Goal: Task Accomplishment & Management: Use online tool/utility

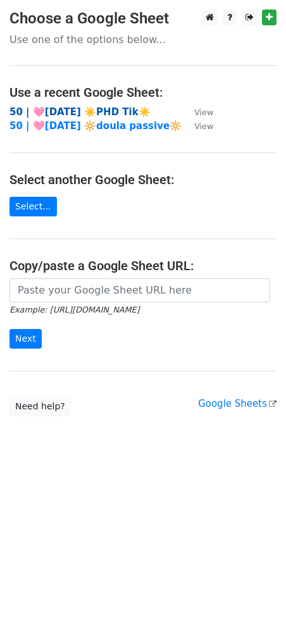
click at [96, 109] on strong "50 | 🩷AUG 13 ☀️PHD Tik☀️" at bounding box center [79, 111] width 141 height 11
click at [56, 110] on strong "50 | 🩷[DATE] ☀️PHD Tik☀️" at bounding box center [79, 111] width 141 height 11
click at [108, 109] on strong "50 | 🩷[DATE] ☀️PHD Tik☀️" at bounding box center [79, 111] width 141 height 11
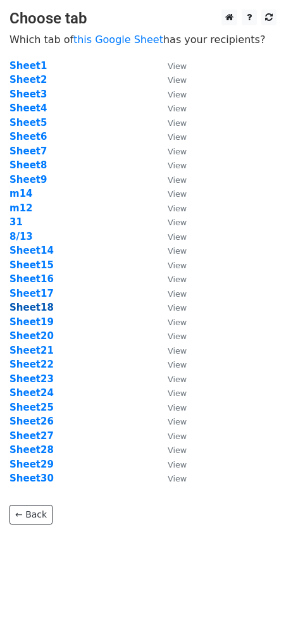
click at [41, 310] on strong "Sheet18" at bounding box center [31, 307] width 44 height 11
click at [41, 311] on strong "Sheet18" at bounding box center [31, 307] width 44 height 11
click at [36, 304] on strong "Sheet18" at bounding box center [31, 307] width 44 height 11
click at [38, 305] on strong "Sheet18" at bounding box center [31, 307] width 44 height 11
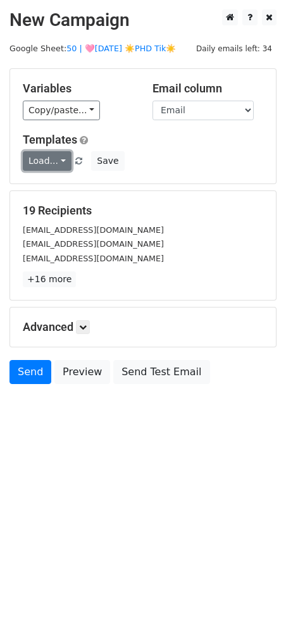
click at [56, 168] on link "Load..." at bounding box center [47, 161] width 49 height 20
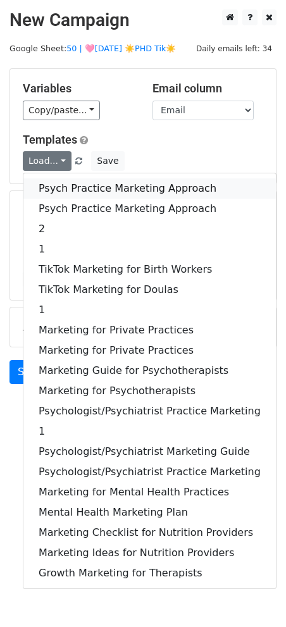
click at [58, 185] on link "Psych Practice Marketing Approach" at bounding box center [149, 188] width 253 height 20
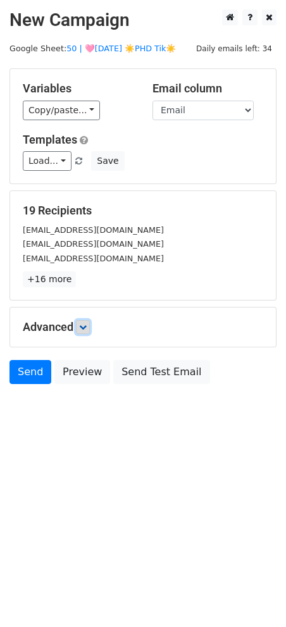
click at [83, 324] on icon at bounding box center [83, 327] width 8 height 8
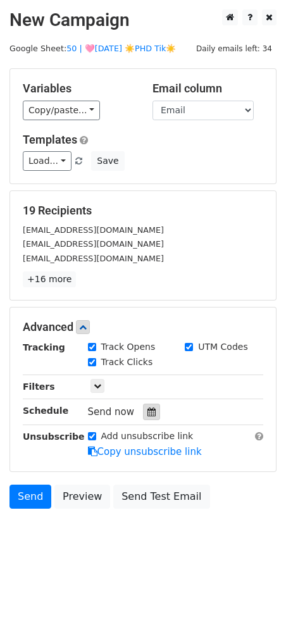
click at [147, 414] on icon at bounding box center [151, 412] width 8 height 9
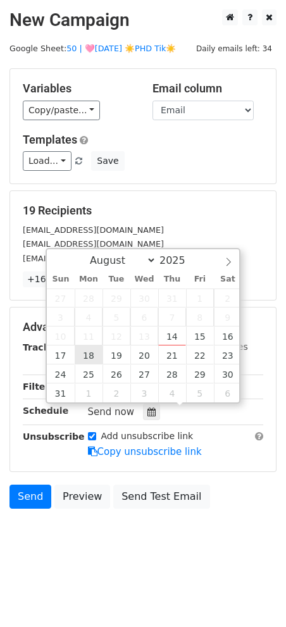
type input "2025-08-18 12:00"
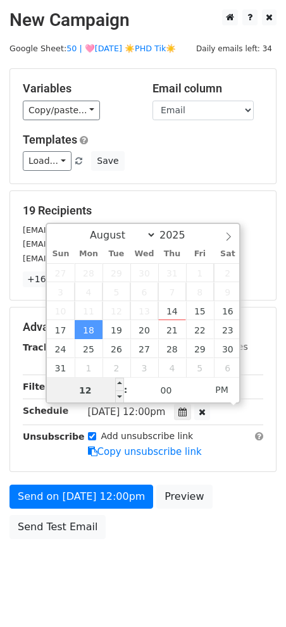
type input "9"
type input "2025-08-18 21:00"
click at [93, 473] on form "Variables Copy/paste... {{Name}} {{Email}} Email column Name Email Templates Lo…" at bounding box center [142, 306] width 267 height 477
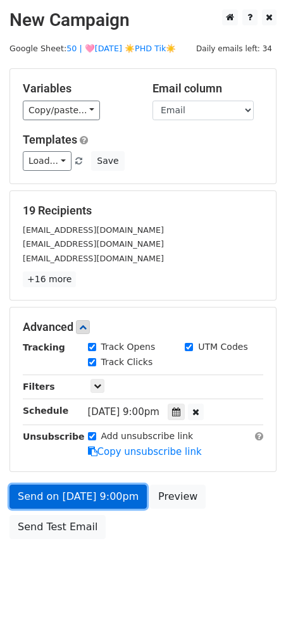
click at [90, 487] on link "Send on Aug 18 at 9:00pm" at bounding box center [77, 497] width 137 height 24
click at [48, 451] on form "Variables Copy/paste... {{Name}} {{Email}} Email column Name Email Templates Lo…" at bounding box center [142, 306] width 267 height 477
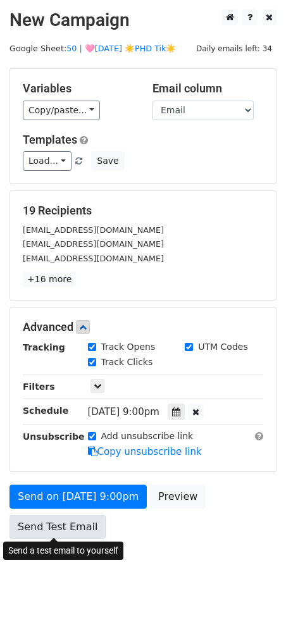
click at [41, 519] on link "Send Test Email" at bounding box center [57, 527] width 96 height 24
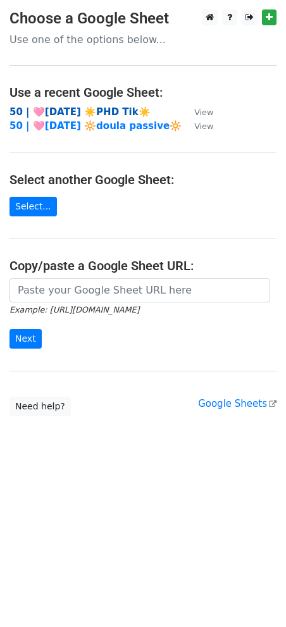
click at [115, 112] on strong "50 | 🩷AUG 13 ☀️PHD Tik☀️" at bounding box center [79, 111] width 141 height 11
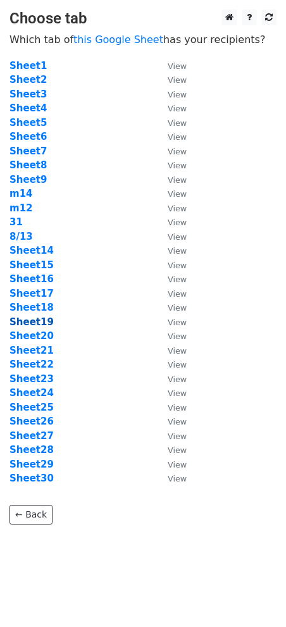
click at [42, 325] on strong "Sheet19" at bounding box center [31, 321] width 44 height 11
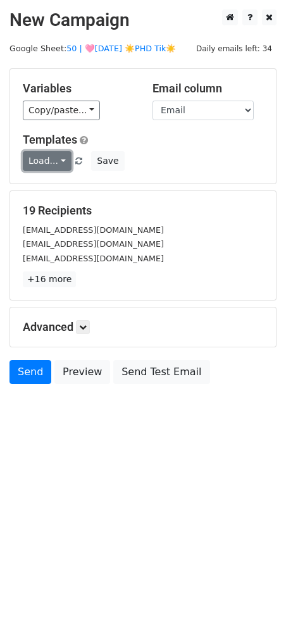
click at [55, 161] on link "Load..." at bounding box center [47, 161] width 49 height 20
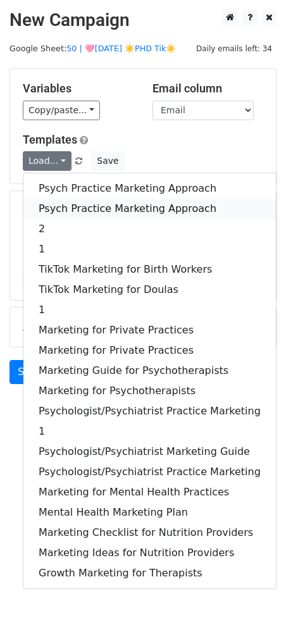
click at [66, 207] on link "Psych Practice Marketing Approach" at bounding box center [149, 209] width 253 height 20
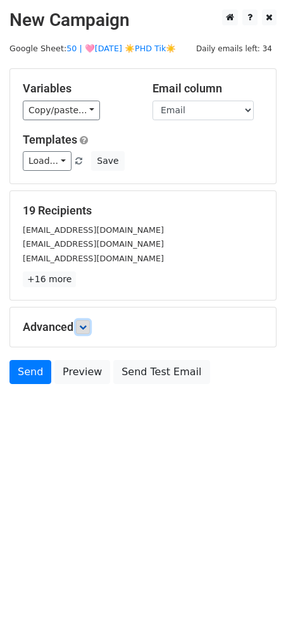
click at [85, 325] on icon at bounding box center [83, 327] width 8 height 8
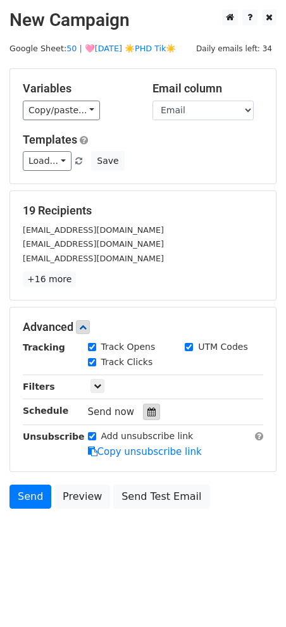
click at [147, 411] on icon at bounding box center [151, 412] width 8 height 9
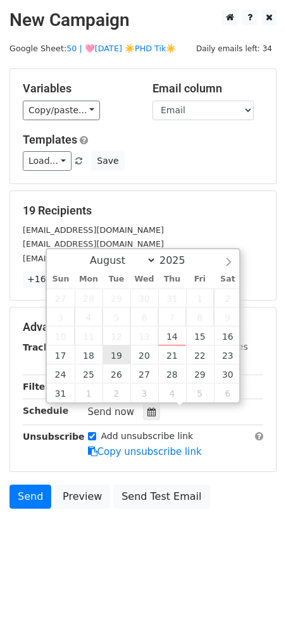
type input "2025-08-19 12:00"
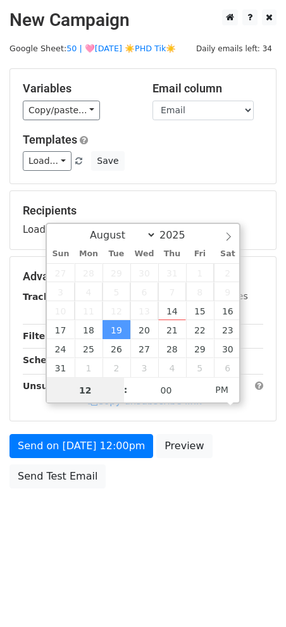
type input "8"
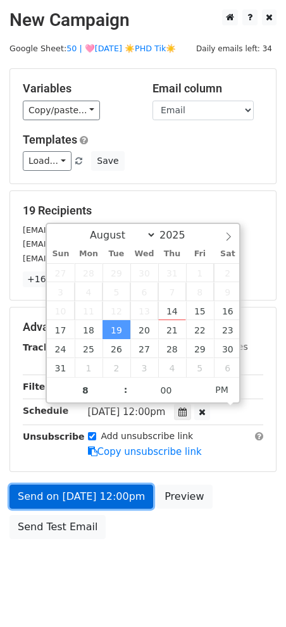
type input "2025-08-19 20:00"
click at [94, 496] on link "Send on Aug 19 at 12:00pm" at bounding box center [81, 497] width 144 height 24
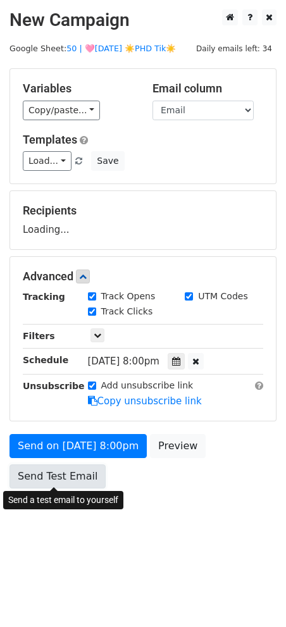
click at [59, 478] on link "Send Test Email" at bounding box center [57, 477] width 96 height 24
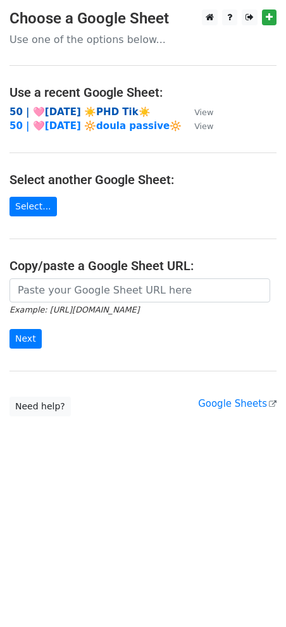
click at [108, 109] on strong "50 | 🩷[DATE] ☀️PHD Tik☀️" at bounding box center [79, 111] width 141 height 11
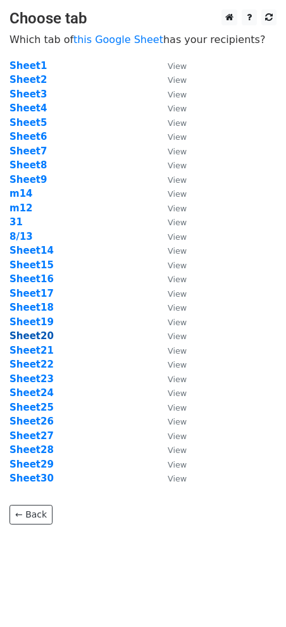
click at [42, 338] on strong "Sheet20" at bounding box center [31, 335] width 44 height 11
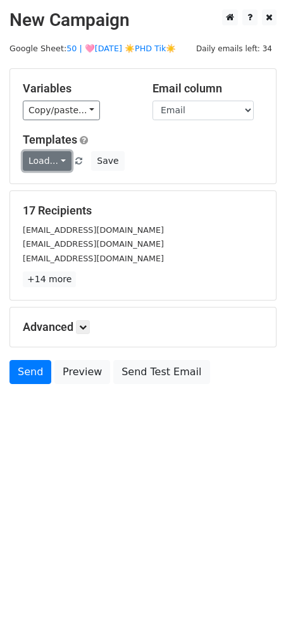
click at [35, 168] on link "Load..." at bounding box center [47, 161] width 49 height 20
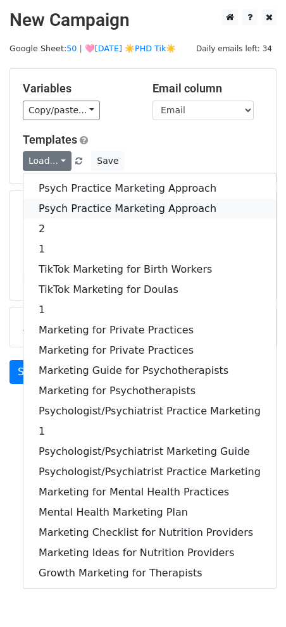
click at [41, 205] on link "Psych Practice Marketing Approach" at bounding box center [149, 209] width 253 height 20
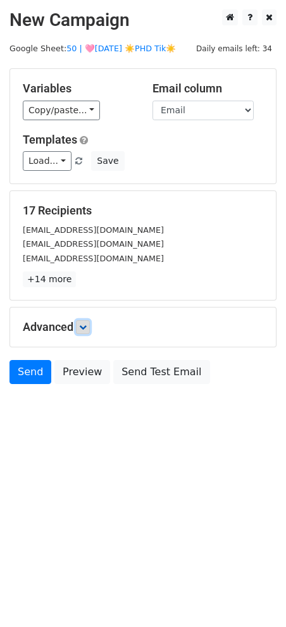
click at [83, 323] on icon at bounding box center [83, 327] width 8 height 8
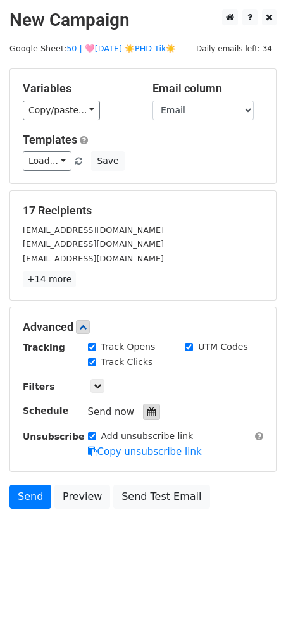
click at [147, 410] on icon at bounding box center [151, 412] width 8 height 9
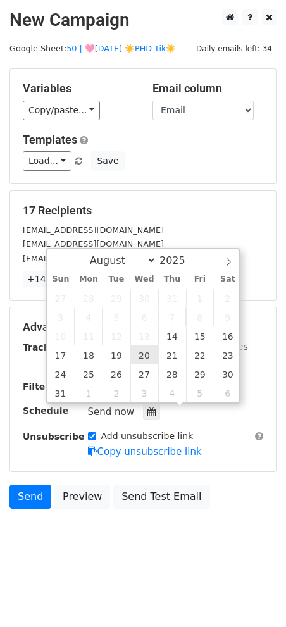
type input "2025-08-20 12:00"
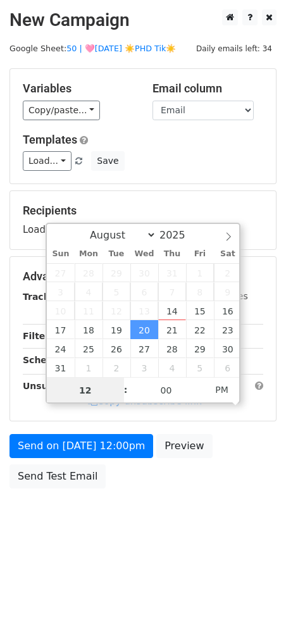
type input "9"
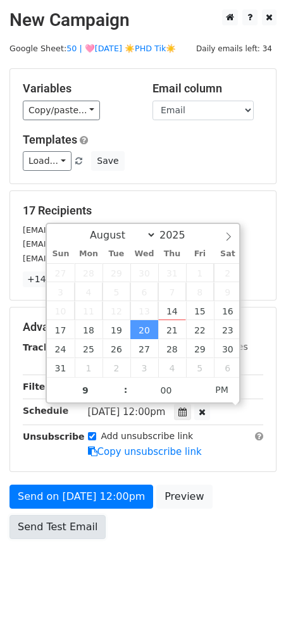
type input "2025-08-20 21:00"
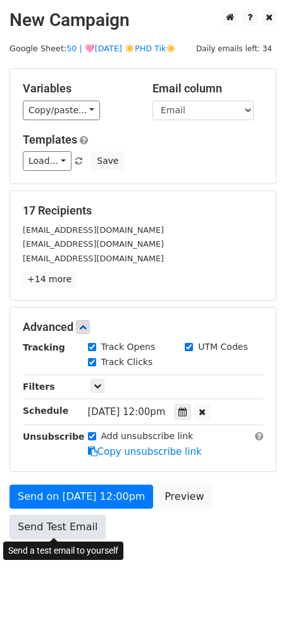
click at [68, 529] on link "Send Test Email" at bounding box center [57, 527] width 96 height 24
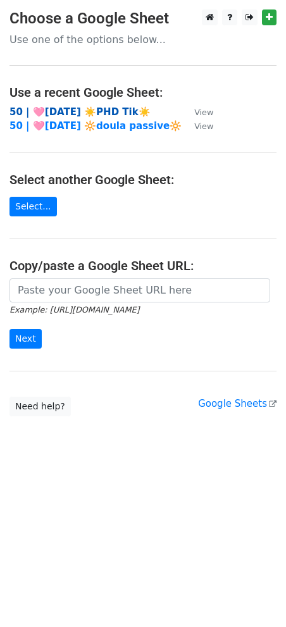
click at [113, 108] on strong "50 | 🩷AUG 13 ☀️PHD Tik☀️" at bounding box center [79, 111] width 141 height 11
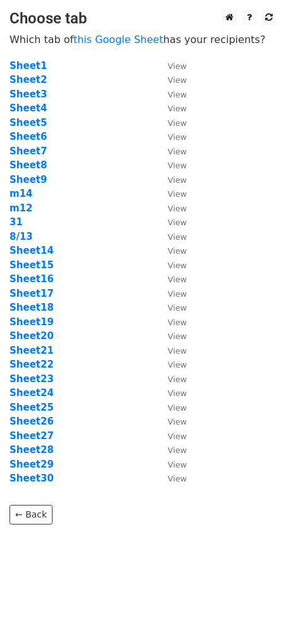
click at [41, 356] on td "Sheet21" at bounding box center [82, 351] width 146 height 15
click at [41, 352] on strong "Sheet21" at bounding box center [31, 350] width 44 height 11
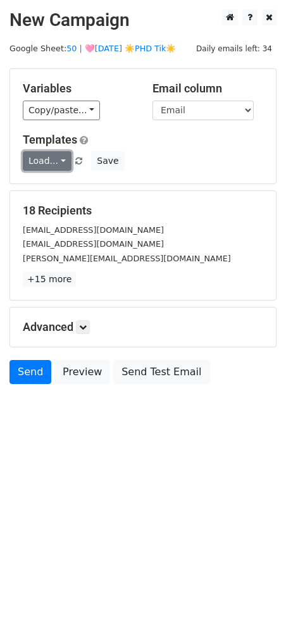
click at [53, 167] on link "Load..." at bounding box center [47, 161] width 49 height 20
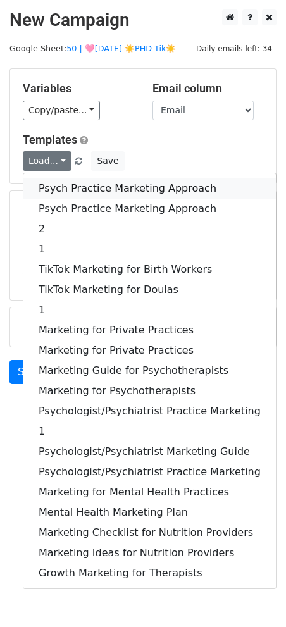
click at [55, 191] on link "Psych Practice Marketing Approach" at bounding box center [149, 188] width 253 height 20
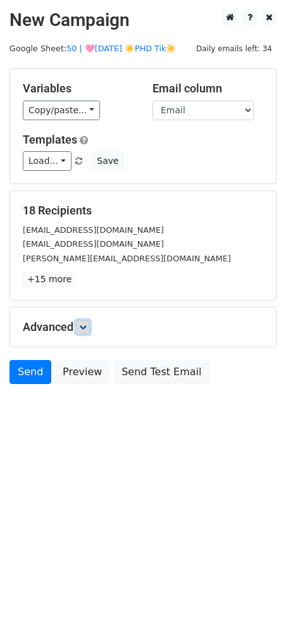
click at [85, 328] on icon at bounding box center [83, 327] width 8 height 8
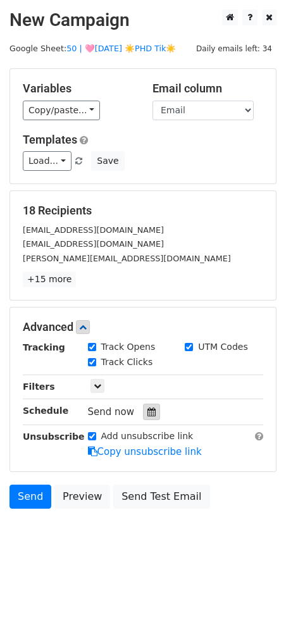
click at [147, 416] on div at bounding box center [151, 412] width 17 height 16
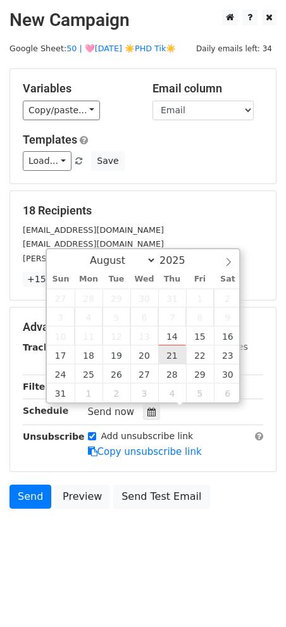
type input "2025-08-21 12:00"
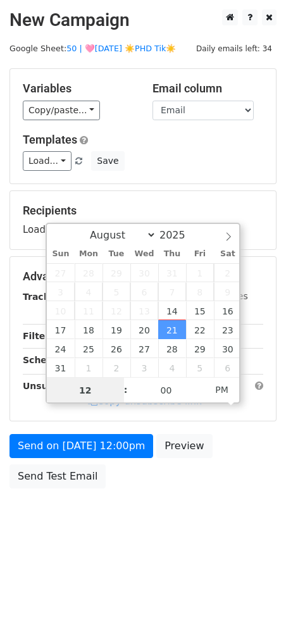
type input "9"
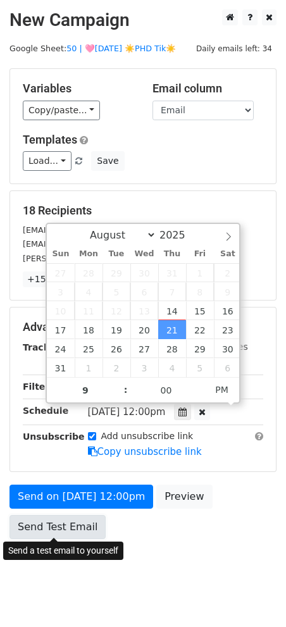
type input "2025-08-21 21:00"
click at [69, 515] on link "Send Test Email" at bounding box center [57, 527] width 96 height 24
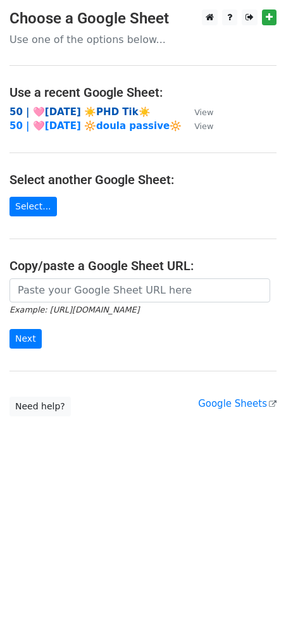
click at [88, 113] on strong "50 | 🩷AUG 13 ☀️PHD Tik☀️" at bounding box center [79, 111] width 141 height 11
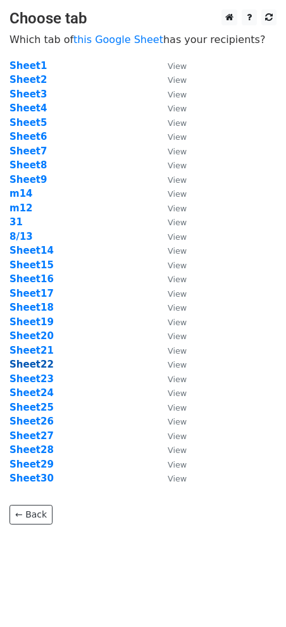
click at [34, 362] on strong "Sheet22" at bounding box center [31, 364] width 44 height 11
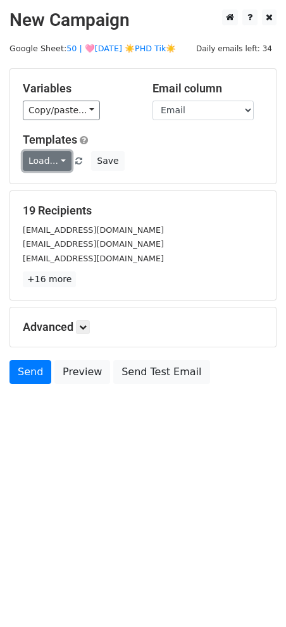
click at [39, 160] on link "Load..." at bounding box center [47, 161] width 49 height 20
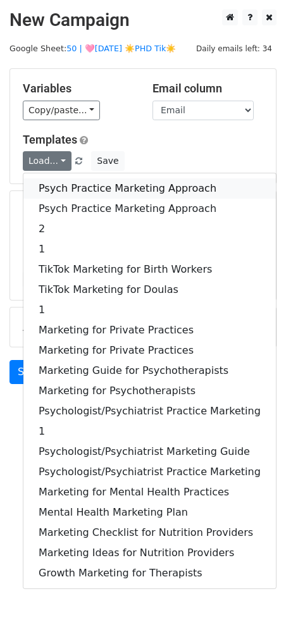
click at [42, 184] on link "Psych Practice Marketing Approach" at bounding box center [149, 188] width 253 height 20
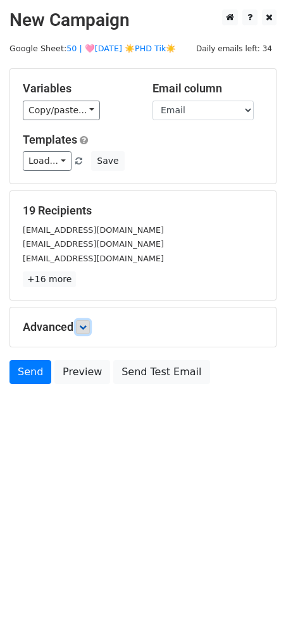
click at [87, 326] on icon at bounding box center [83, 327] width 8 height 8
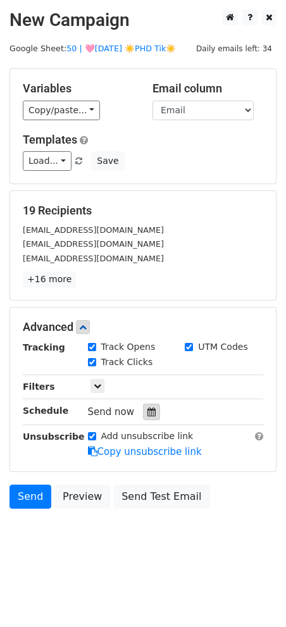
click at [143, 405] on div at bounding box center [151, 412] width 17 height 16
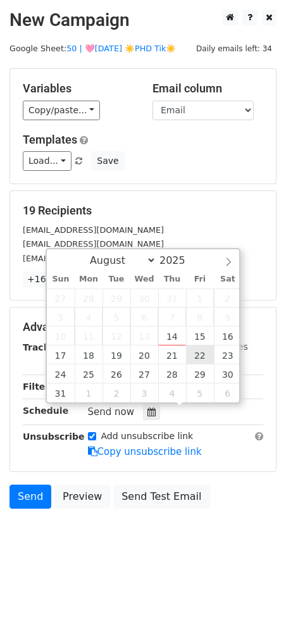
type input "2025-08-22 12:00"
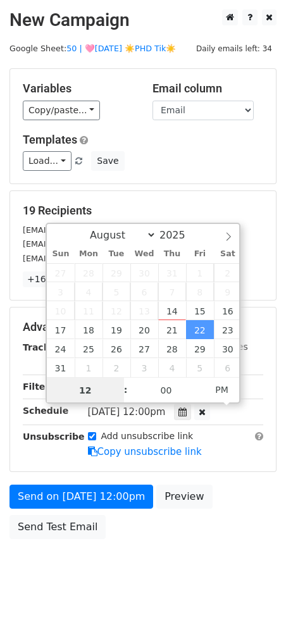
type input "8"
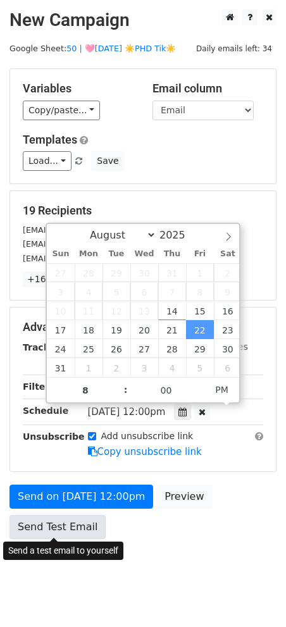
type input "2025-08-22 20:00"
click at [66, 526] on link "Send Test Email" at bounding box center [57, 527] width 96 height 24
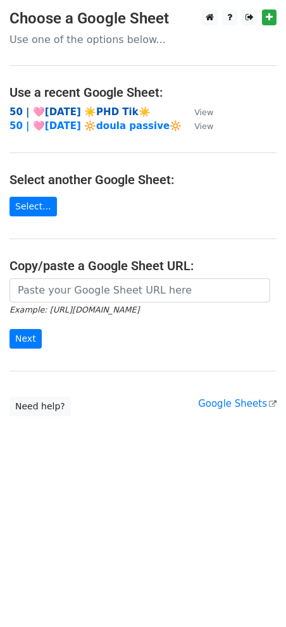
click at [89, 110] on strong "50 | 🩷[DATE] ☀️PHD Tik☀️" at bounding box center [79, 111] width 141 height 11
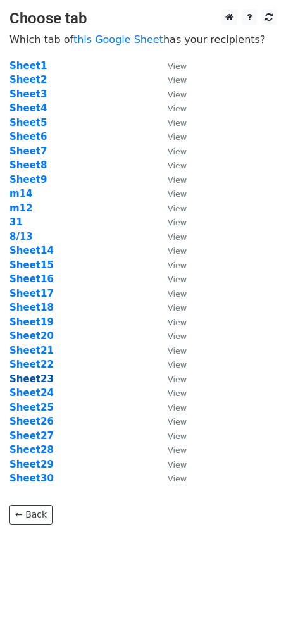
click at [39, 382] on strong "Sheet23" at bounding box center [31, 378] width 44 height 11
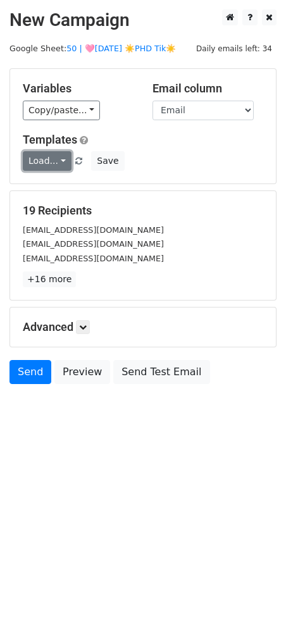
click at [42, 155] on link "Load..." at bounding box center [47, 161] width 49 height 20
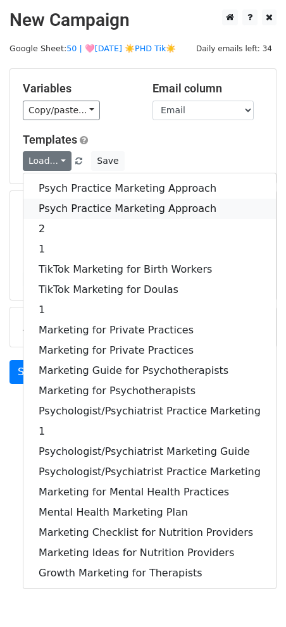
click at [51, 203] on link "Psych Practice Marketing Approach" at bounding box center [149, 209] width 253 height 20
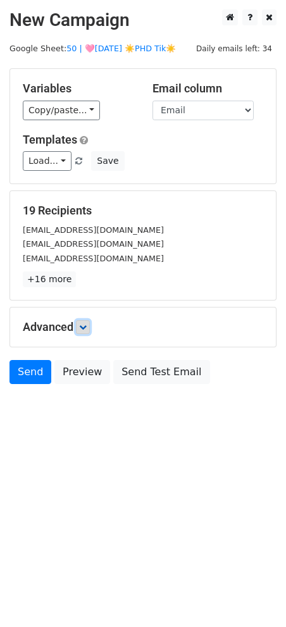
click at [86, 320] on link at bounding box center [83, 327] width 14 height 14
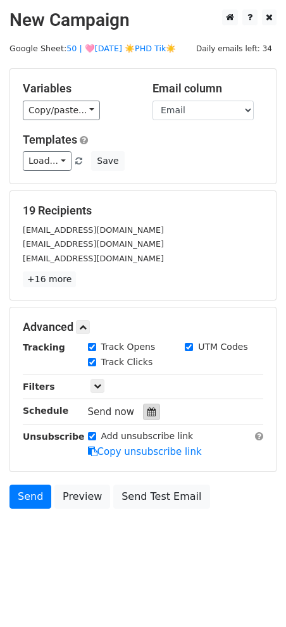
click at [147, 413] on icon at bounding box center [151, 412] width 8 height 9
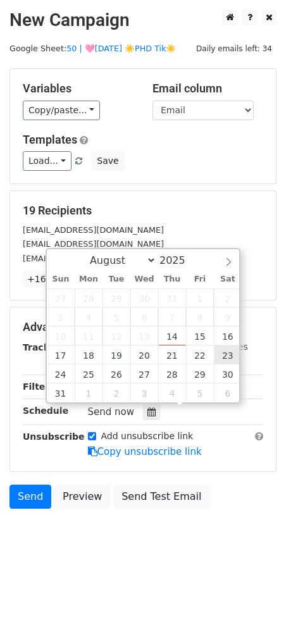
type input "2025-08-23 12:00"
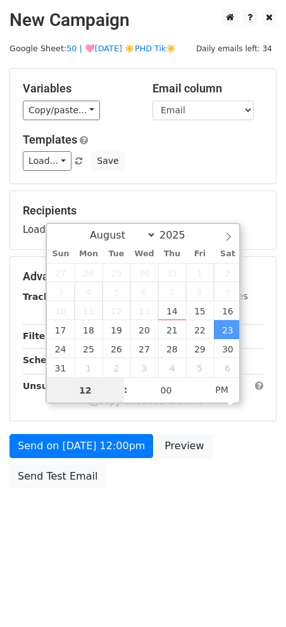
type input "7"
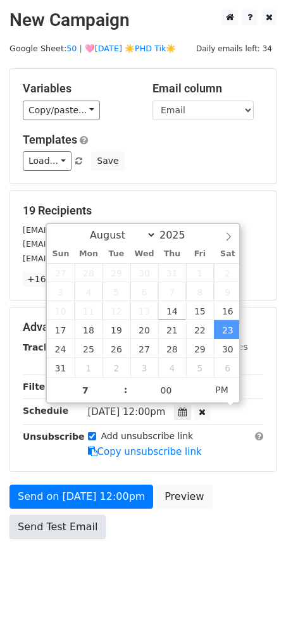
type input "2025-08-23 19:00"
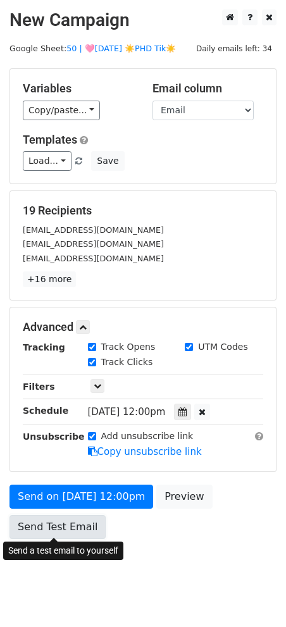
click at [73, 516] on link "Send Test Email" at bounding box center [57, 527] width 96 height 24
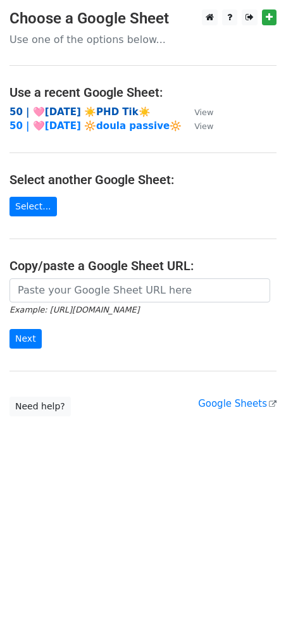
click at [107, 107] on strong "50 | 🩷[DATE] ☀️PHD Tik☀️" at bounding box center [79, 111] width 141 height 11
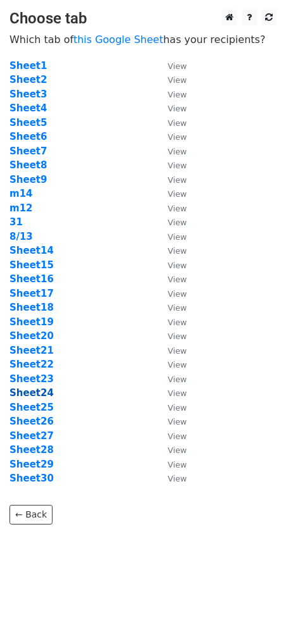
click at [40, 395] on strong "Sheet24" at bounding box center [31, 392] width 44 height 11
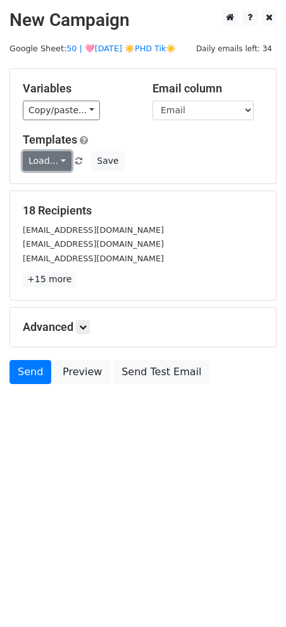
click at [42, 167] on link "Load..." at bounding box center [47, 161] width 49 height 20
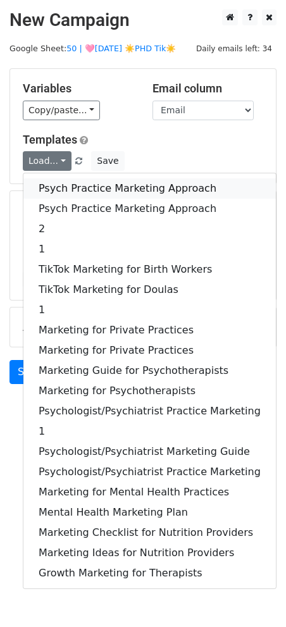
click at [47, 183] on link "Psych Practice Marketing Approach" at bounding box center [149, 188] width 253 height 20
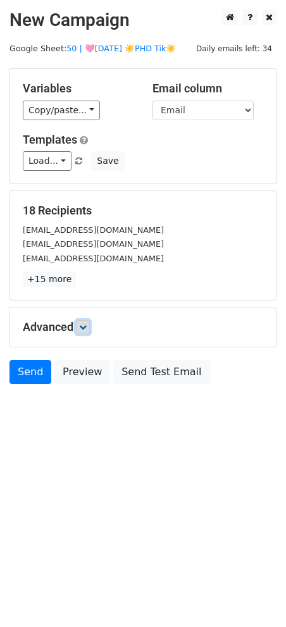
click at [85, 325] on icon at bounding box center [83, 327] width 8 height 8
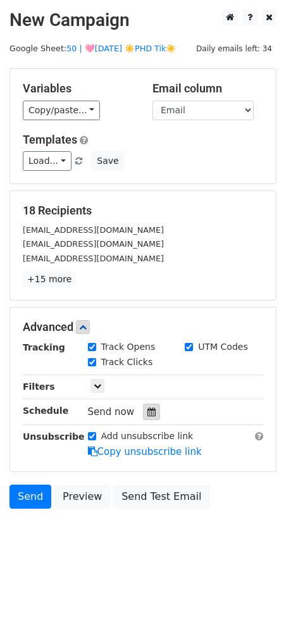
click at [149, 417] on div at bounding box center [151, 412] width 17 height 16
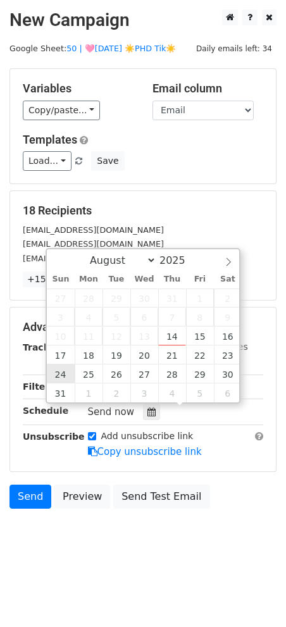
type input "2025-08-24 12:00"
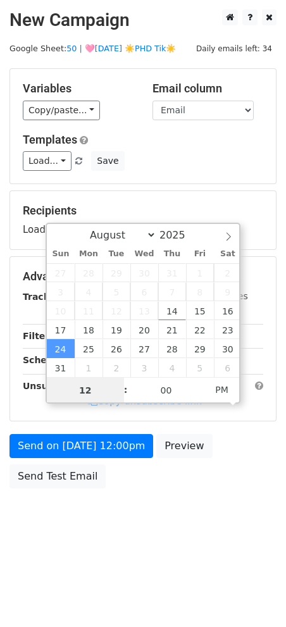
type input "9"
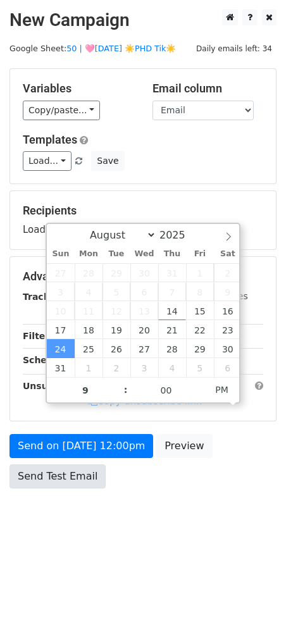
type input "2025-08-24 21:00"
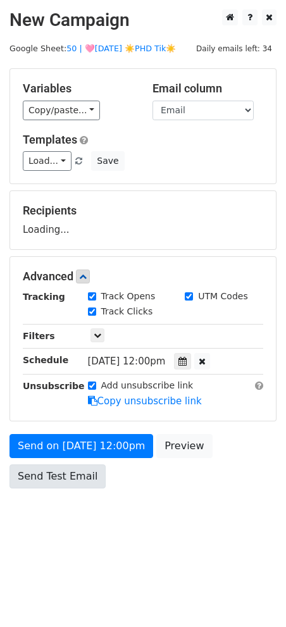
drag, startPoint x: 61, startPoint y: 372, endPoint x: 66, endPoint y: 486, distance: 114.0
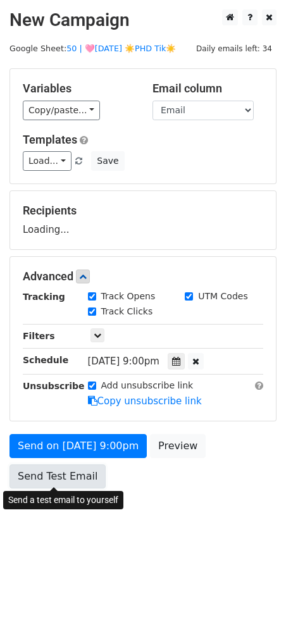
click at [85, 473] on link "Send Test Email" at bounding box center [57, 477] width 96 height 24
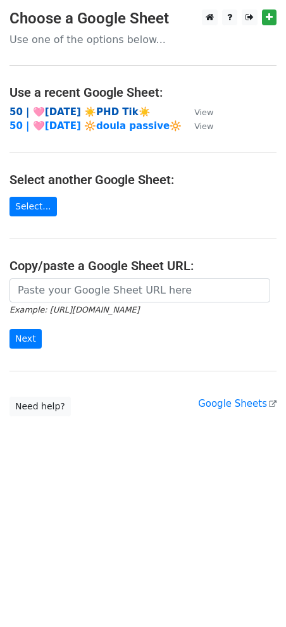
click at [83, 111] on strong "50 | 🩷[DATE] ☀️PHD Tik☀️" at bounding box center [79, 111] width 141 height 11
click at [67, 111] on strong "50 | 🩷[DATE] ☀️PHD Tik☀️" at bounding box center [79, 111] width 141 height 11
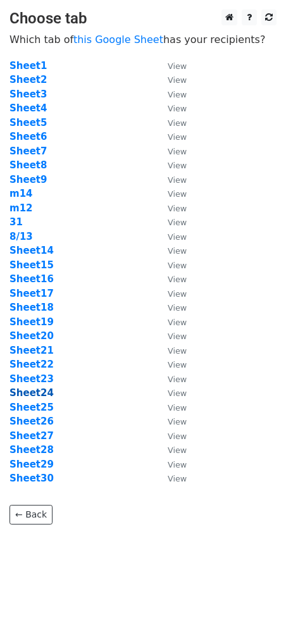
click at [34, 391] on strong "Sheet24" at bounding box center [31, 392] width 44 height 11
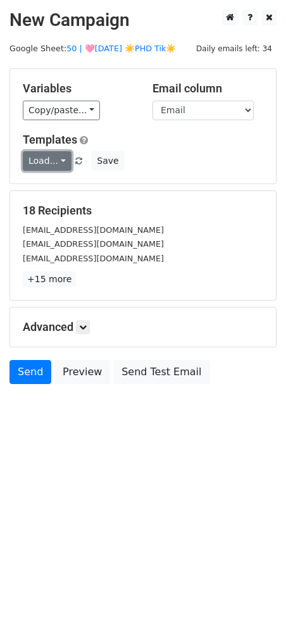
click at [49, 162] on link "Load..." at bounding box center [47, 161] width 49 height 20
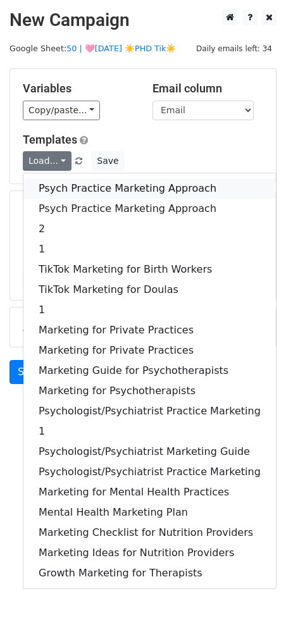
click at [60, 189] on link "Psych Practice Marketing Approach" at bounding box center [149, 188] width 253 height 20
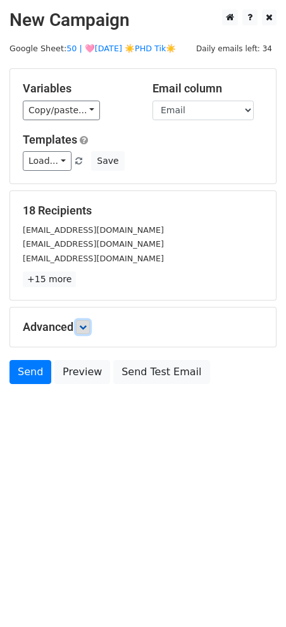
click at [87, 329] on icon at bounding box center [83, 327] width 8 height 8
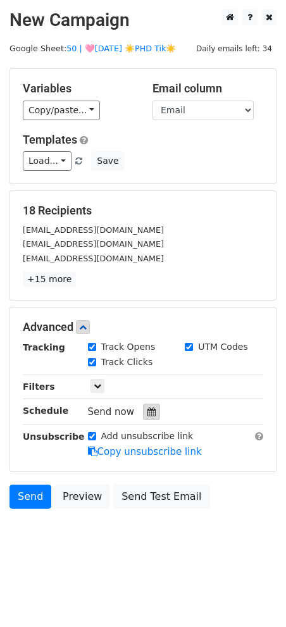
click at [154, 416] on div at bounding box center [151, 412] width 17 height 16
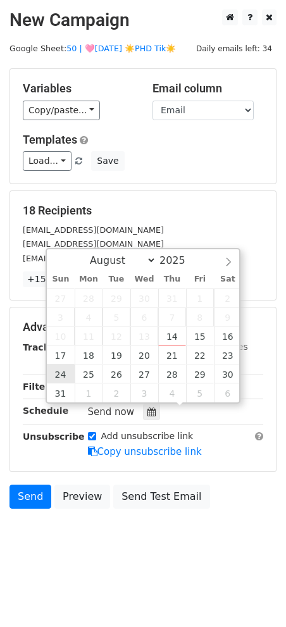
type input "2025-08-24 12:00"
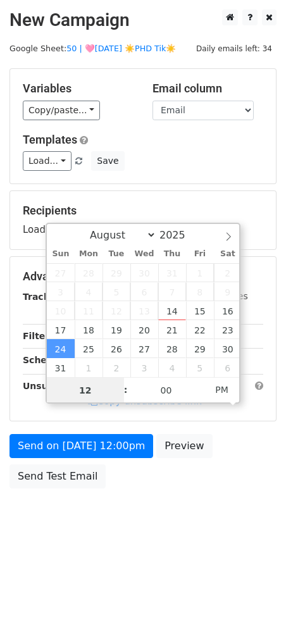
type input "8"
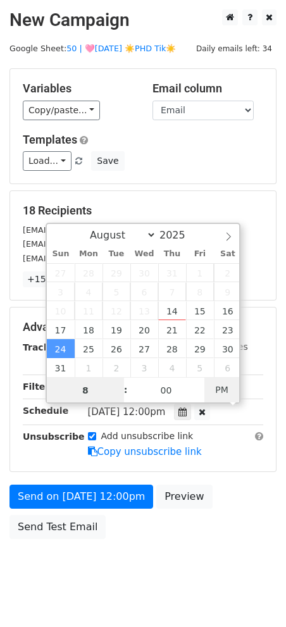
type input "2025-08-24 08:00"
type input "08"
click at [224, 389] on span "PM" at bounding box center [221, 389] width 35 height 25
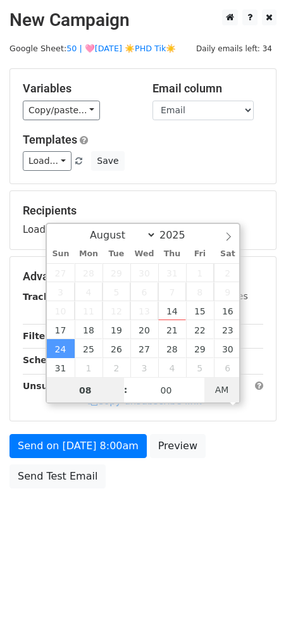
type input "2025-08-24 20:00"
click at [224, 389] on span "PM" at bounding box center [221, 389] width 35 height 25
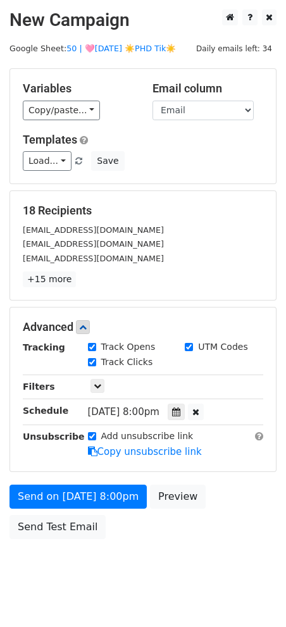
click at [64, 513] on div "Send on Aug 24 at 8:00pm Preview Send Test Email" at bounding box center [143, 515] width 286 height 61
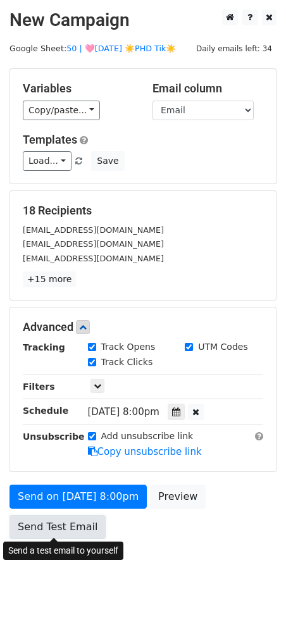
click at [55, 515] on link "Send Test Email" at bounding box center [57, 527] width 96 height 24
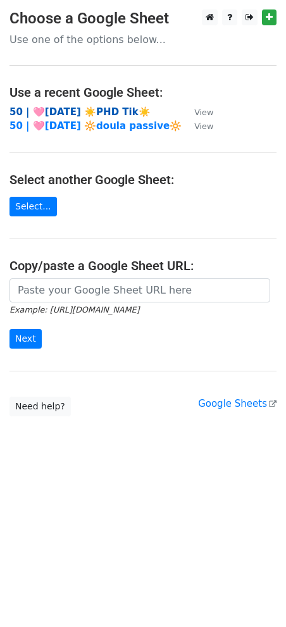
click at [61, 109] on strong "50 | 🩷[DATE] ☀️PHD Tik☀️" at bounding box center [79, 111] width 141 height 11
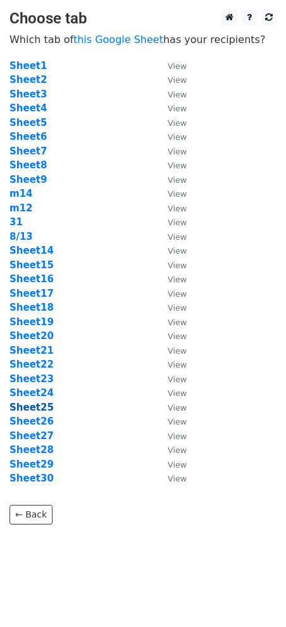
click at [43, 404] on strong "Sheet25" at bounding box center [31, 407] width 44 height 11
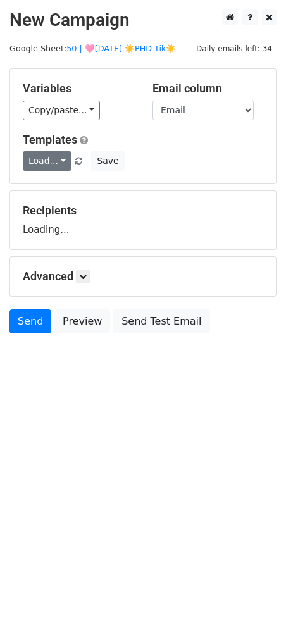
click at [44, 164] on link "Load..." at bounding box center [47, 161] width 49 height 20
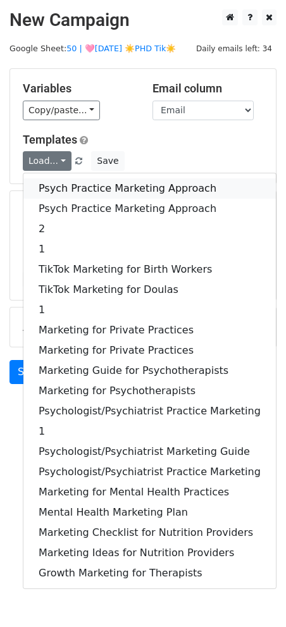
click at [48, 189] on link "Psych Practice Marketing Approach" at bounding box center [149, 188] width 253 height 20
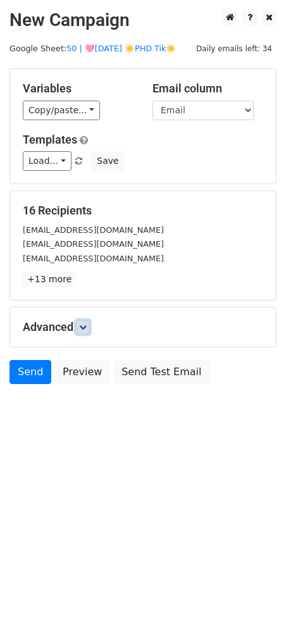
click at [84, 325] on icon at bounding box center [83, 327] width 8 height 8
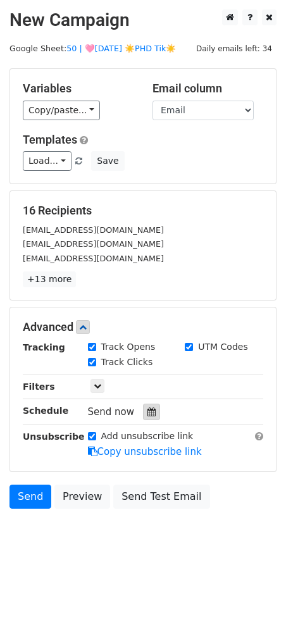
click at [147, 409] on icon at bounding box center [151, 412] width 8 height 9
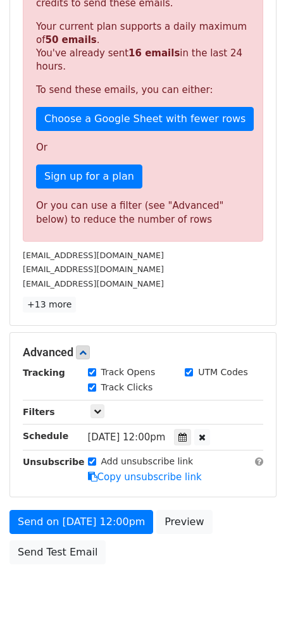
scroll to position [291, 0]
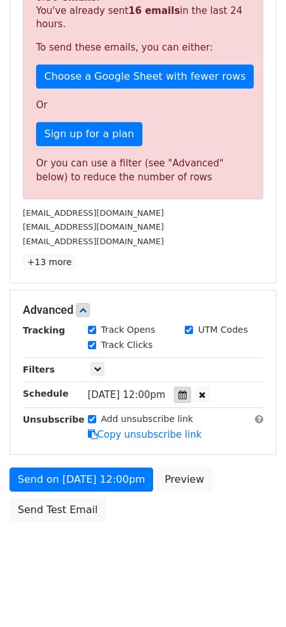
click at [191, 387] on div at bounding box center [182, 395] width 17 height 16
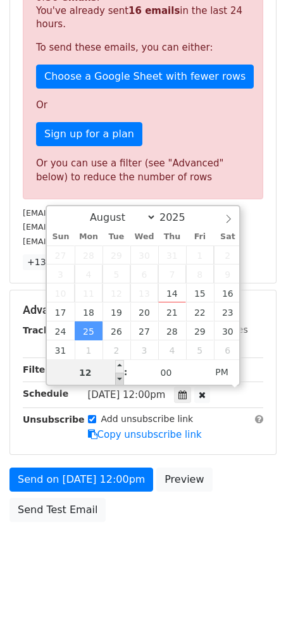
type input "2025-08-25 11:00"
type input "11"
click at [115, 379] on span at bounding box center [119, 379] width 9 height 13
click at [222, 482] on div "Send on Aug 25 at 11:00am Preview Send Test Email" at bounding box center [143, 498] width 286 height 61
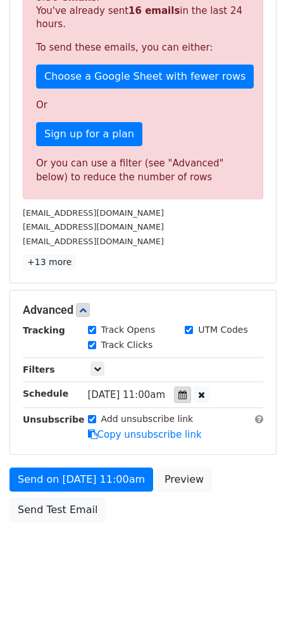
click at [191, 387] on div at bounding box center [182, 395] width 17 height 16
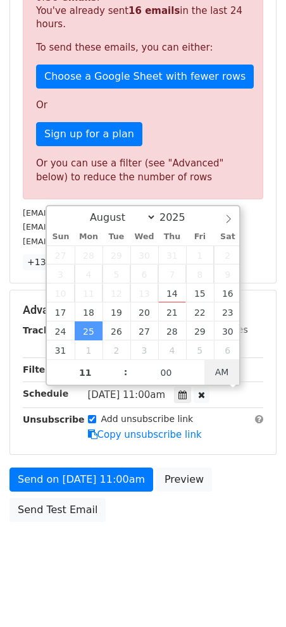
type input "2025-08-25 23:00"
click at [218, 370] on span "AM" at bounding box center [221, 372] width 35 height 25
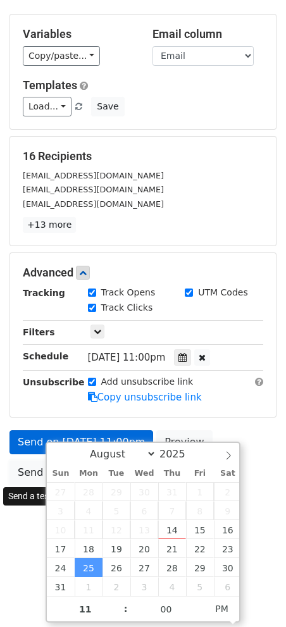
scroll to position [18, 0]
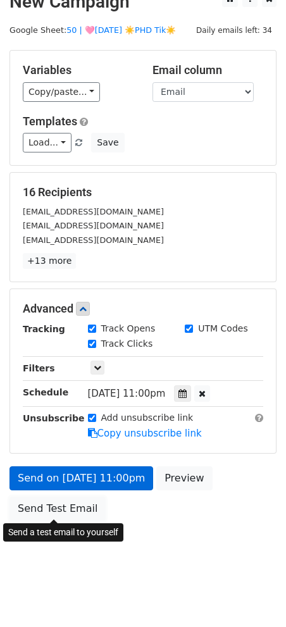
click at [20, 466] on div "Send on Aug 25 at 11:00pm Preview Send Test Email" at bounding box center [143, 496] width 286 height 61
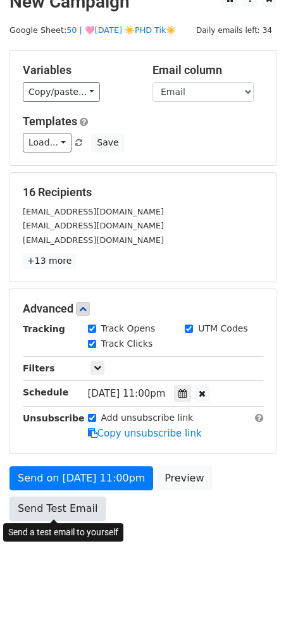
click at [81, 497] on link "Send Test Email" at bounding box center [57, 509] width 96 height 24
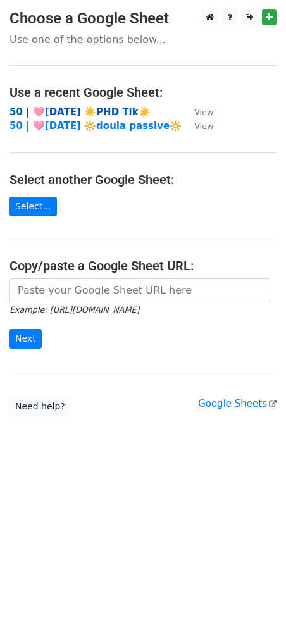
click at [85, 113] on strong "50 | 🩷[DATE] ☀️PHD Tik☀️" at bounding box center [79, 111] width 141 height 11
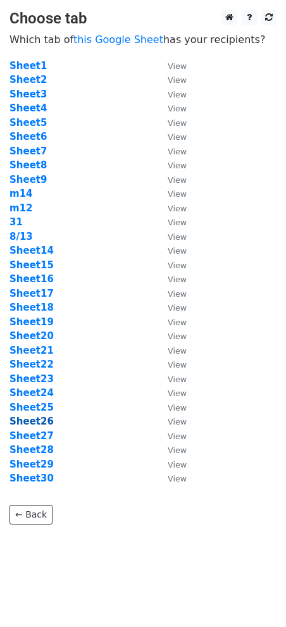
click at [37, 424] on strong "Sheet26" at bounding box center [31, 421] width 44 height 11
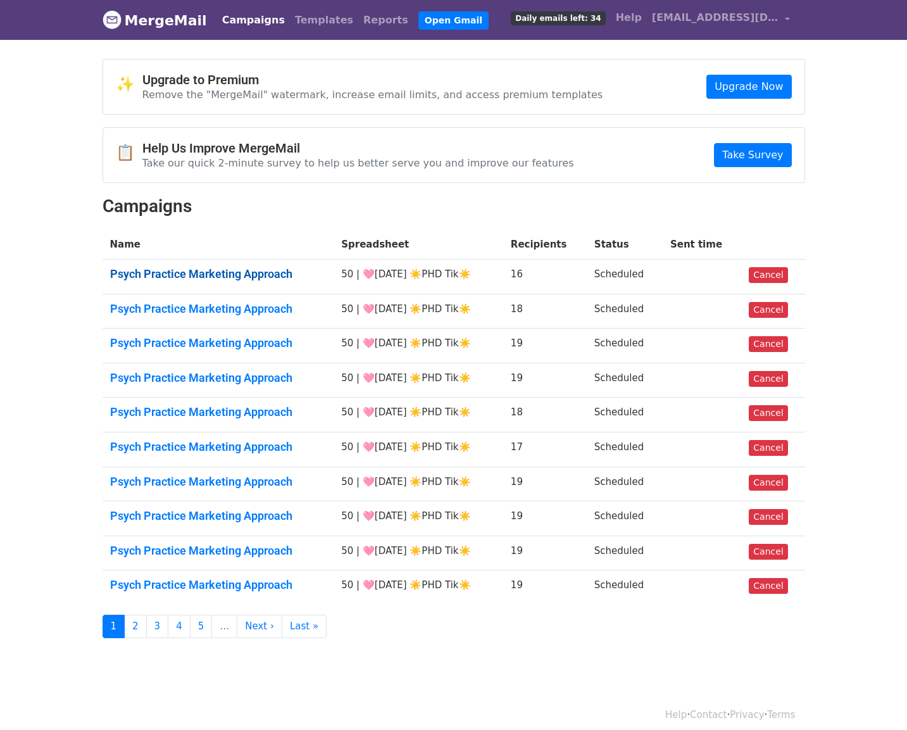
click at [252, 273] on link "Psych Practice Marketing Approach" at bounding box center [218, 274] width 216 height 14
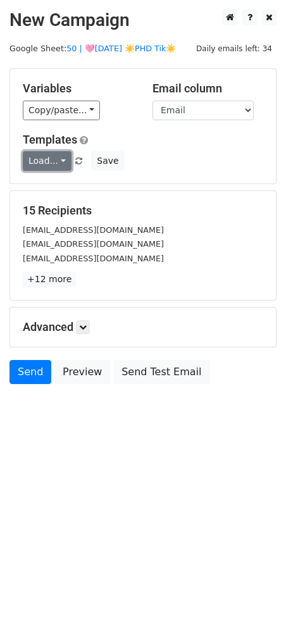
click at [53, 154] on link "Load..." at bounding box center [47, 161] width 49 height 20
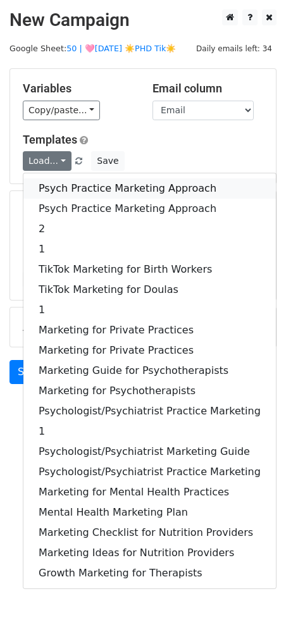
click at [71, 184] on link "Psych Practice Marketing Approach" at bounding box center [149, 188] width 253 height 20
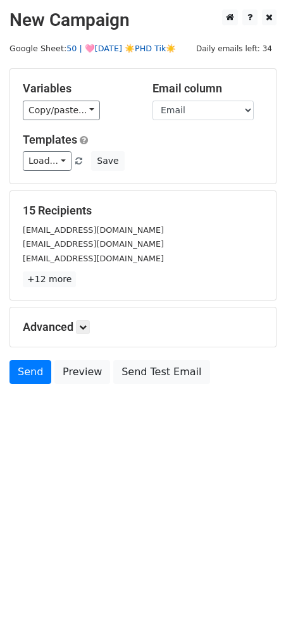
click at [115, 45] on link "50 | 🩷[DATE] ☀️PHD Tik☀️" at bounding box center [120, 48] width 109 height 9
click at [84, 324] on icon at bounding box center [83, 327] width 8 height 8
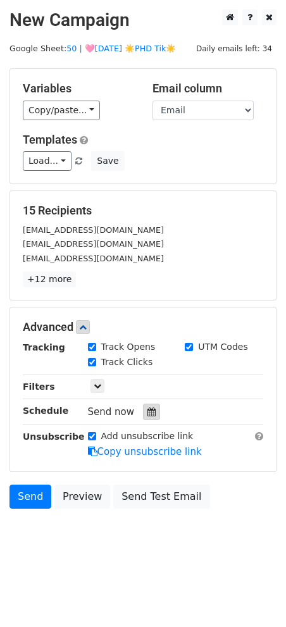
click at [147, 413] on icon at bounding box center [151, 412] width 8 height 9
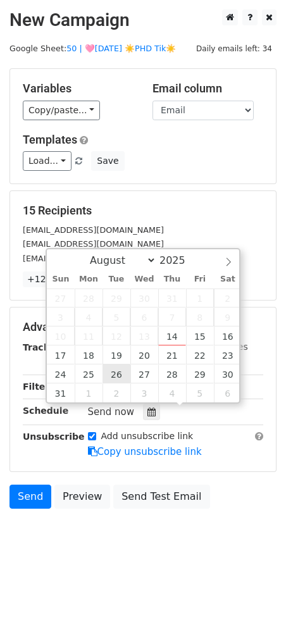
type input "2025-08-26 12:00"
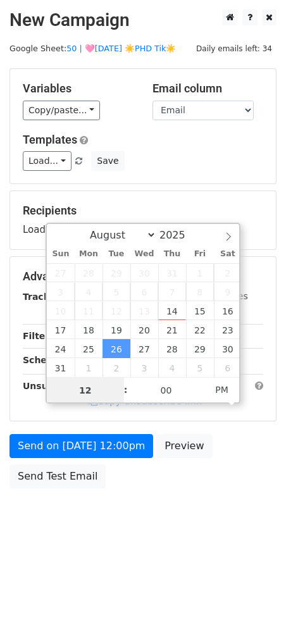
type input "8"
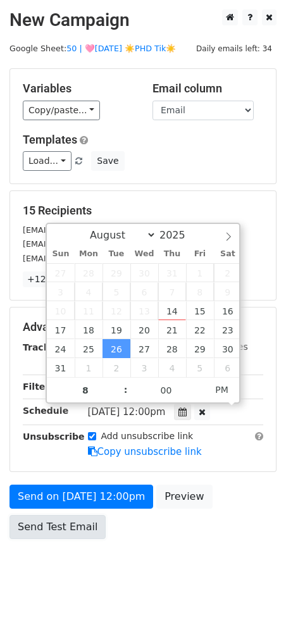
type input "2025-08-26 20:00"
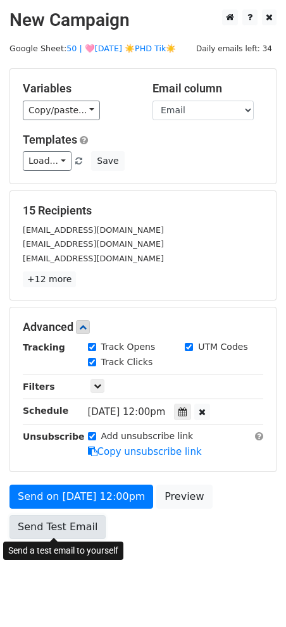
click at [56, 520] on link "Send Test Email" at bounding box center [57, 527] width 96 height 24
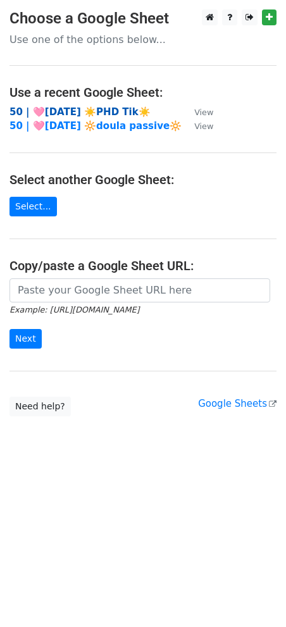
click at [82, 108] on strong "50 | 🩷[DATE] ☀️PHD Tik☀️" at bounding box center [79, 111] width 141 height 11
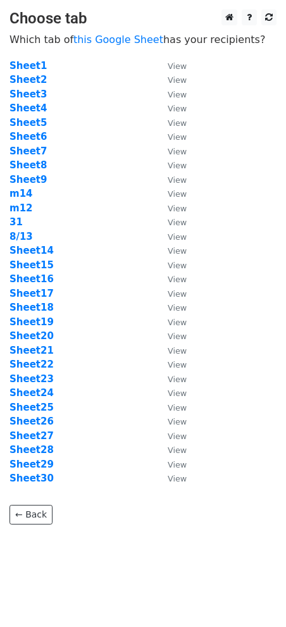
click at [40, 441] on td "Sheet27" at bounding box center [82, 436] width 146 height 15
click at [40, 436] on strong "Sheet27" at bounding box center [31, 435] width 44 height 11
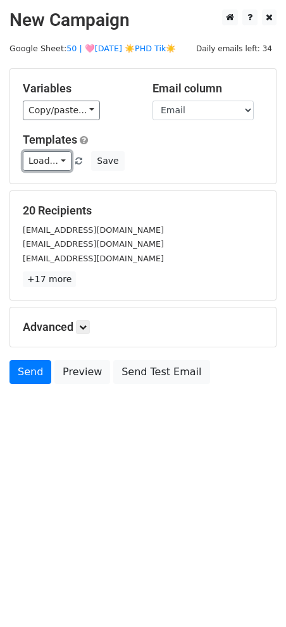
click at [44, 164] on link "Load..." at bounding box center [47, 161] width 49 height 20
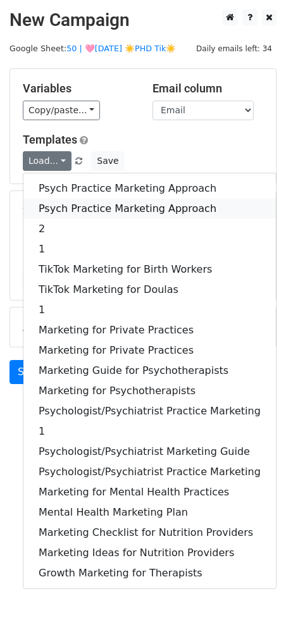
click at [55, 201] on link "Psych Practice Marketing Approach" at bounding box center [149, 209] width 253 height 20
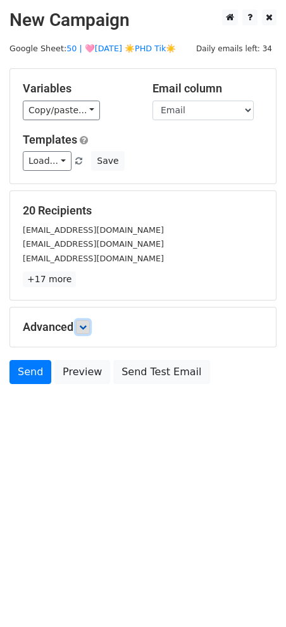
click at [82, 323] on icon at bounding box center [83, 327] width 8 height 8
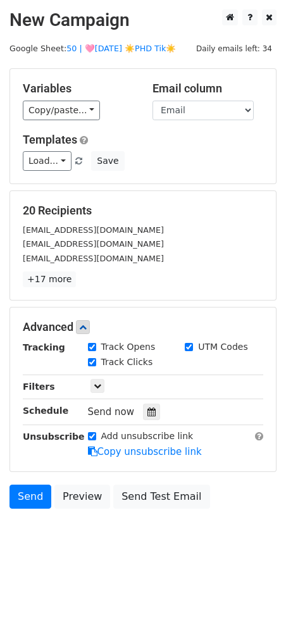
click at [147, 404] on div "Send now" at bounding box center [162, 412] width 149 height 17
click at [147, 408] on icon at bounding box center [151, 412] width 8 height 9
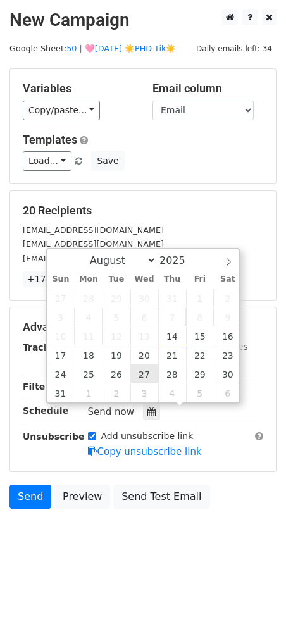
type input "2025-08-27 12:00"
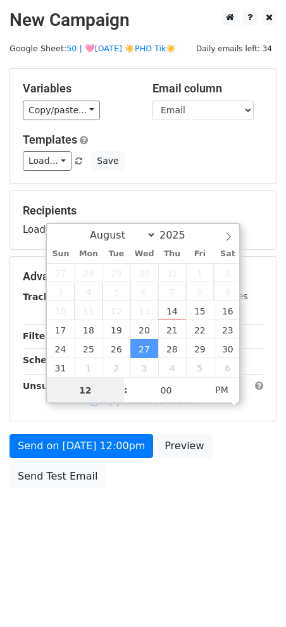
type input "8"
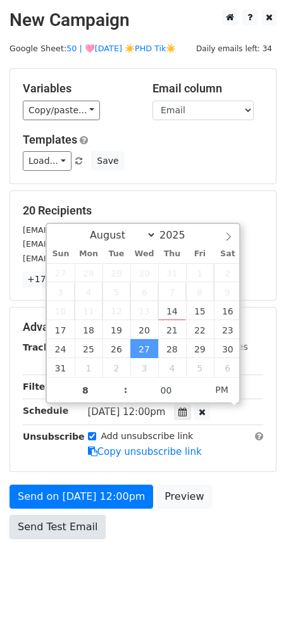
type input "2025-08-27 20:00"
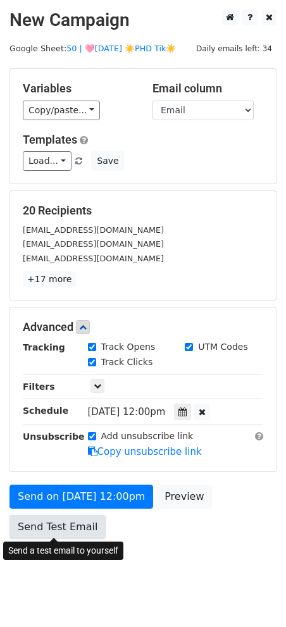
click at [72, 515] on link "Send Test Email" at bounding box center [57, 527] width 96 height 24
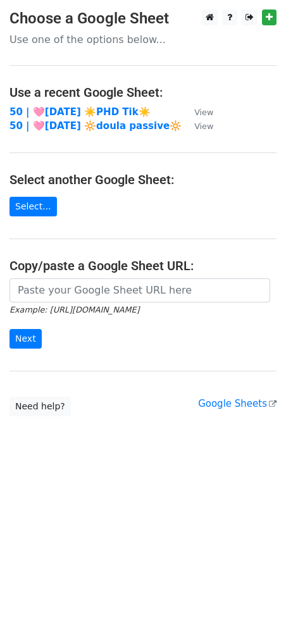
drag, startPoint x: 83, startPoint y: 112, endPoint x: 5, endPoint y: 112, distance: 77.9
click at [82, 111] on strong "50 | 🩷[DATE] ☀️PHD Tik☀️" at bounding box center [79, 111] width 141 height 11
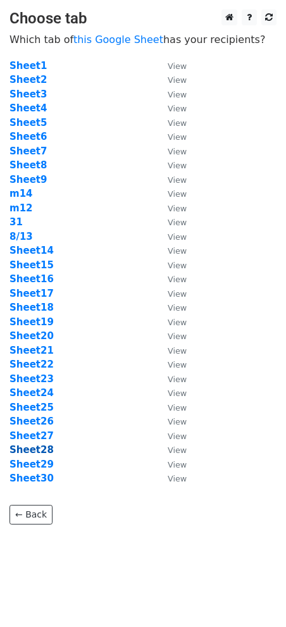
click at [39, 449] on strong "Sheet28" at bounding box center [31, 449] width 44 height 11
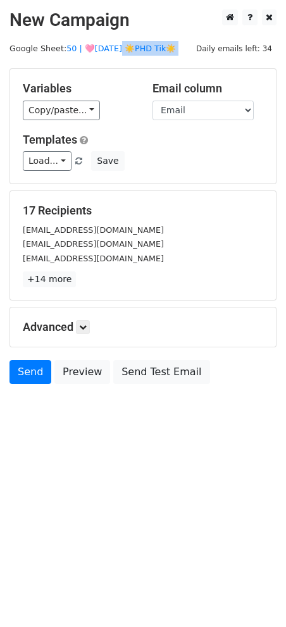
click at [119, 53] on main "New Campaign Daily emails left: 34 Google Sheet: 50 | 🩷[DATE] ☀️PHD Tik☀️ Varia…" at bounding box center [143, 199] width 286 height 381
click at [120, 50] on link "50 | 🩷[DATE] ☀️PHD Tik☀️" at bounding box center [120, 48] width 109 height 9
click at [89, 321] on link at bounding box center [83, 327] width 14 height 14
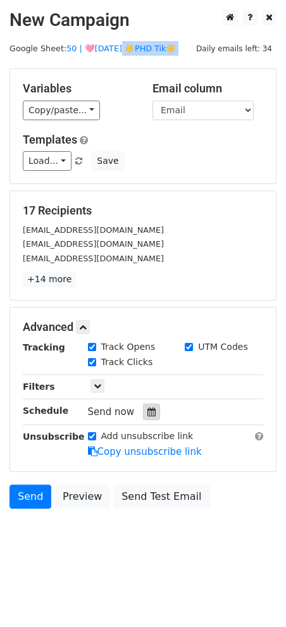
click at [152, 418] on div at bounding box center [151, 412] width 17 height 16
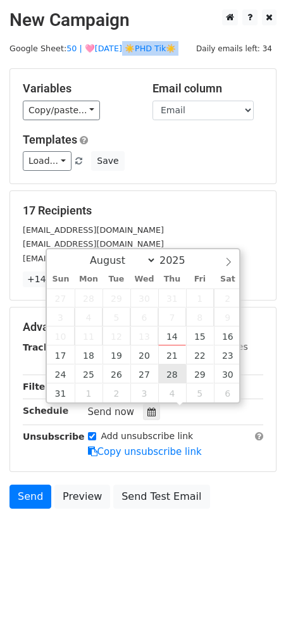
type input "[DATE] 12:00"
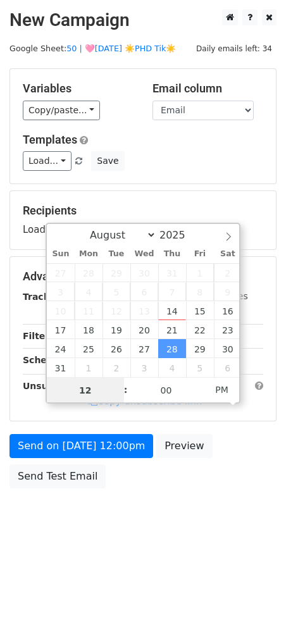
type input "9"
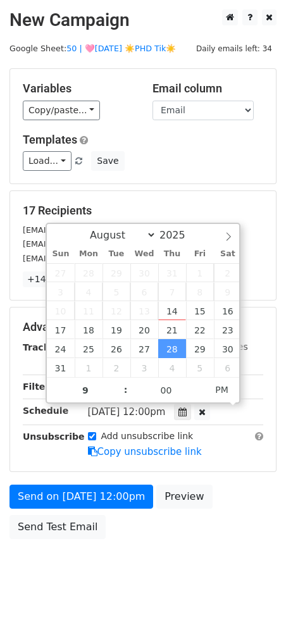
type input "[DATE] 21:00"
click at [197, 514] on div "Send on Aug 28 at 12:00pm Preview Send Test Email" at bounding box center [143, 515] width 286 height 61
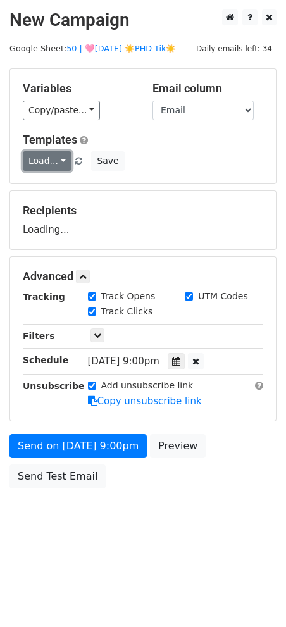
click at [51, 170] on link "Load..." at bounding box center [47, 161] width 49 height 20
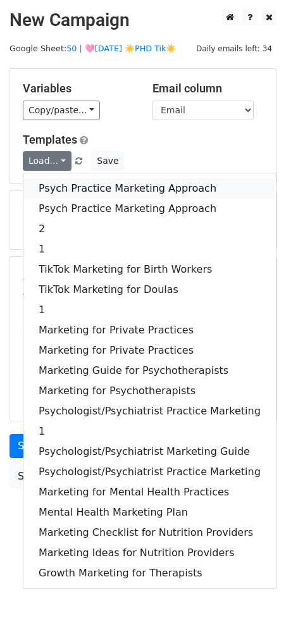
click at [54, 190] on link "Psych Practice Marketing Approach" at bounding box center [149, 188] width 253 height 20
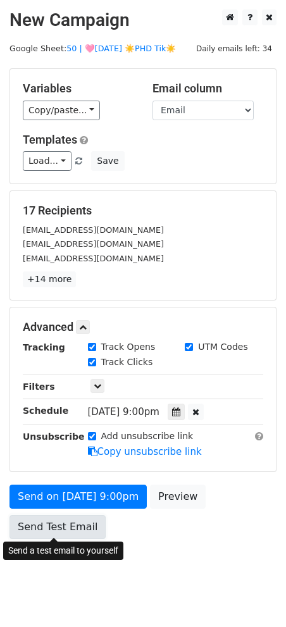
click at [70, 520] on link "Send Test Email" at bounding box center [57, 527] width 96 height 24
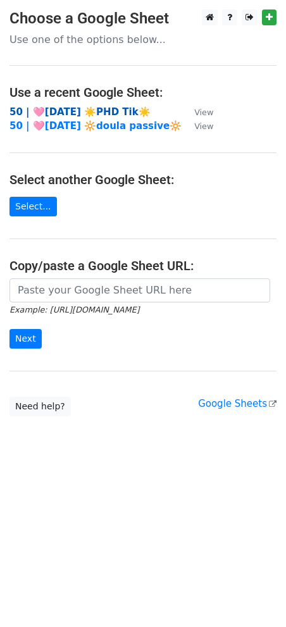
click at [80, 113] on strong "50 | 🩷[DATE] ☀️PHD Tik☀️" at bounding box center [79, 111] width 141 height 11
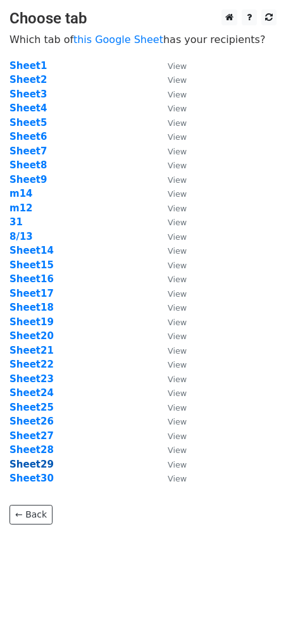
click at [34, 461] on strong "Sheet29" at bounding box center [31, 464] width 44 height 11
click at [41, 463] on strong "Sheet29" at bounding box center [31, 464] width 44 height 11
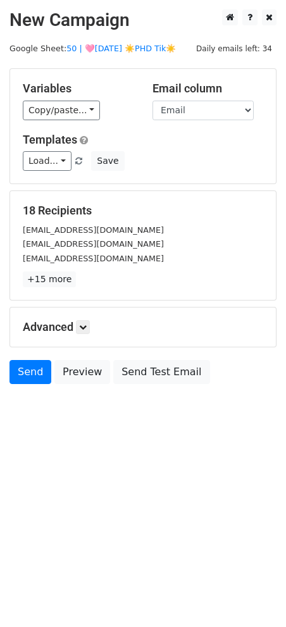
click at [143, 40] on main "New Campaign Daily emails left: 34 Google Sheet: 50 | 🩷[DATE] ☀️PHD Tik☀️ Varia…" at bounding box center [143, 199] width 286 height 381
click at [139, 44] on link "50 | 🩷[DATE] ☀️PHD Tik☀️" at bounding box center [120, 48] width 109 height 9
click at [47, 164] on link "Load..." at bounding box center [47, 161] width 49 height 20
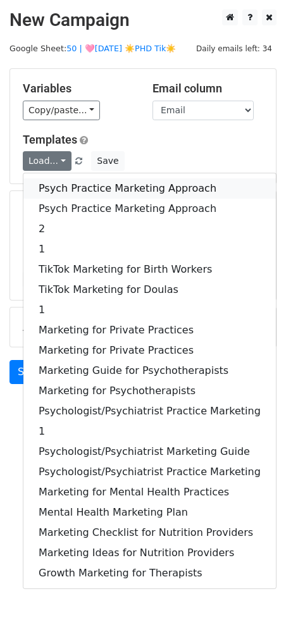
click at [53, 186] on link "Psych Practice Marketing Approach" at bounding box center [149, 188] width 253 height 20
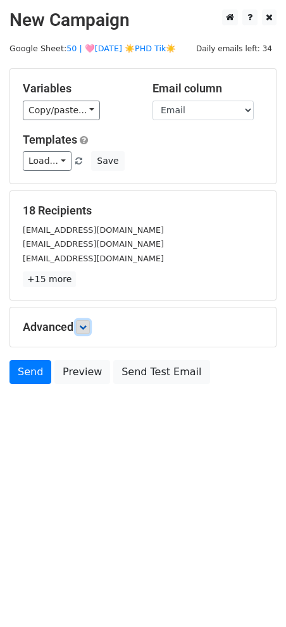
click at [84, 320] on link at bounding box center [83, 327] width 14 height 14
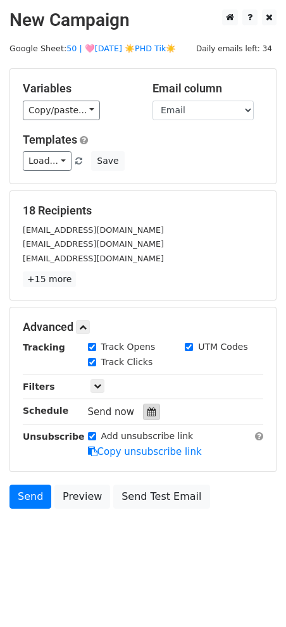
click at [147, 408] on icon at bounding box center [151, 412] width 8 height 9
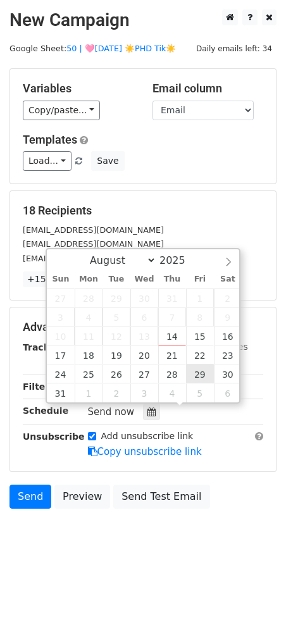
type input "2025-08-29 12:00"
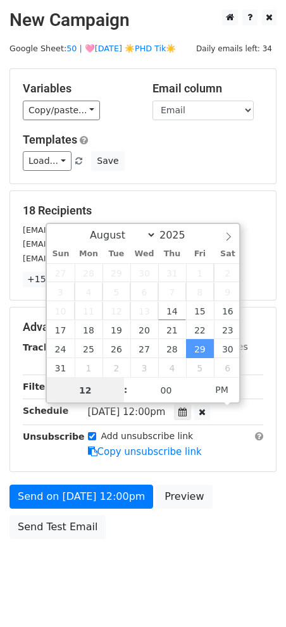
type input "8"
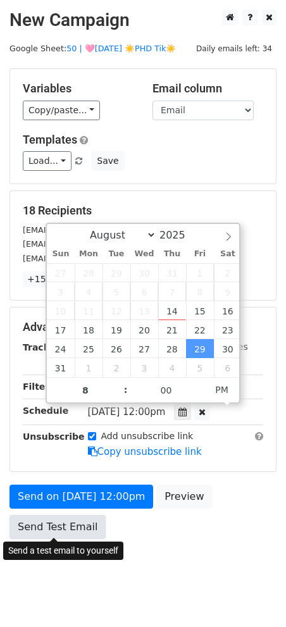
type input "2025-08-29 20:00"
click at [51, 520] on link "Send Test Email" at bounding box center [57, 527] width 96 height 24
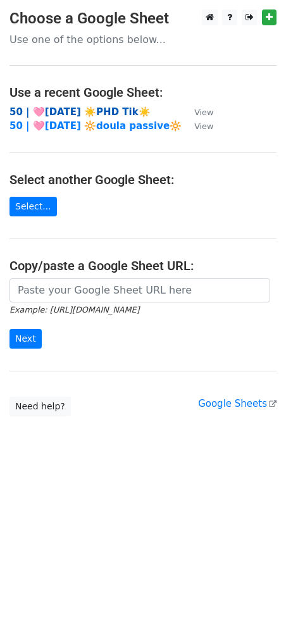
click at [103, 114] on strong "50 | 🩷[DATE] ☀️PHD Tik☀️" at bounding box center [79, 111] width 141 height 11
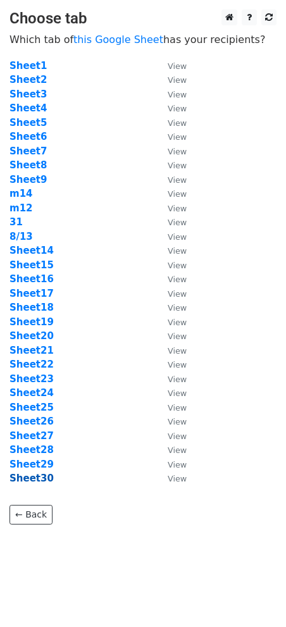
click at [39, 473] on strong "Sheet30" at bounding box center [31, 478] width 44 height 11
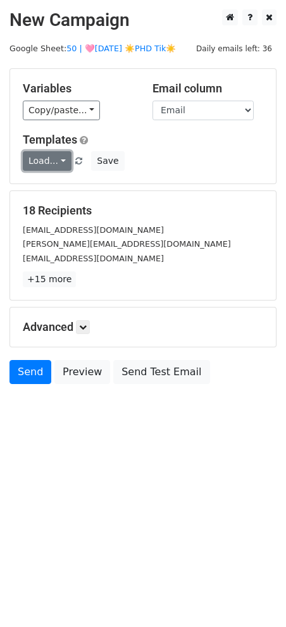
click at [45, 168] on link "Load..." at bounding box center [47, 161] width 49 height 20
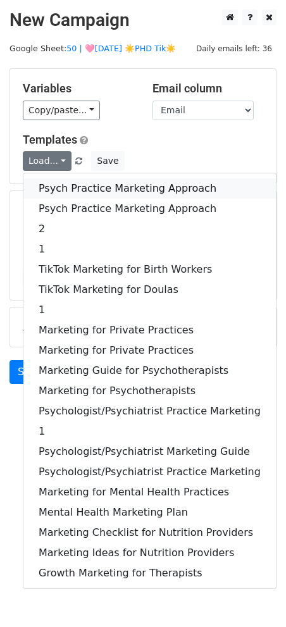
click at [53, 184] on link "Psych Practice Marketing Approach" at bounding box center [149, 188] width 253 height 20
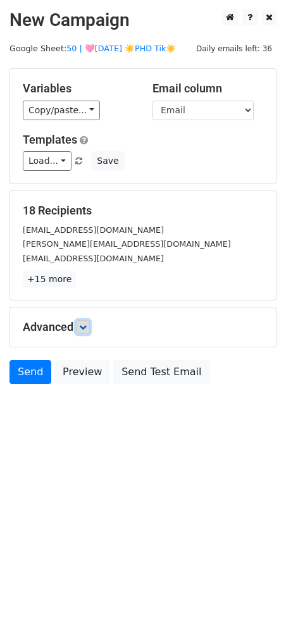
click at [86, 325] on icon at bounding box center [83, 327] width 8 height 8
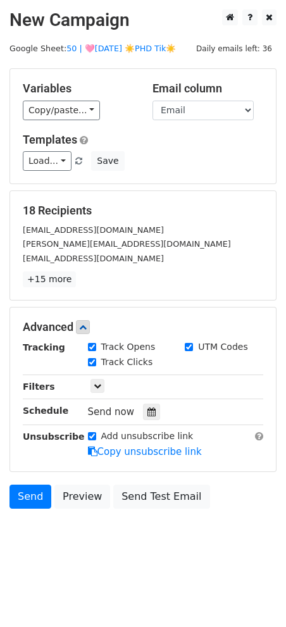
click at [134, 416] on div "Send now" at bounding box center [162, 412] width 149 height 17
click at [147, 413] on icon at bounding box center [151, 412] width 8 height 9
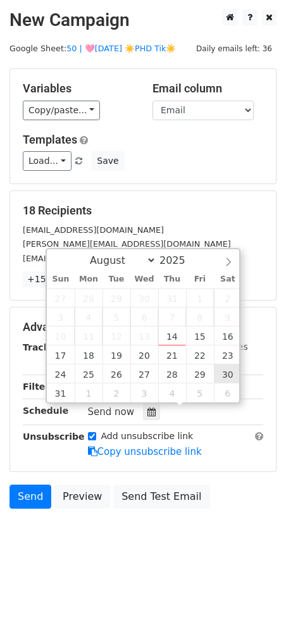
type input "[DATE] 12:00"
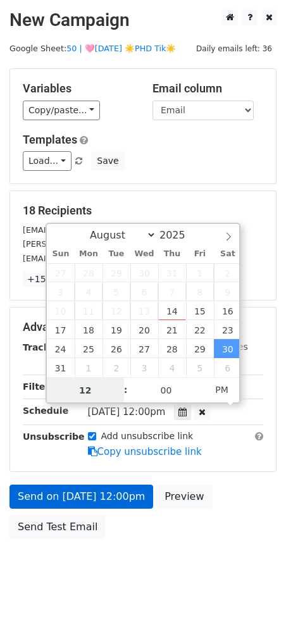
type input "8"
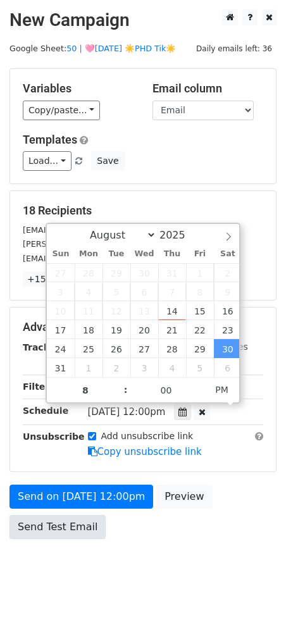
type input "[DATE] 20:00"
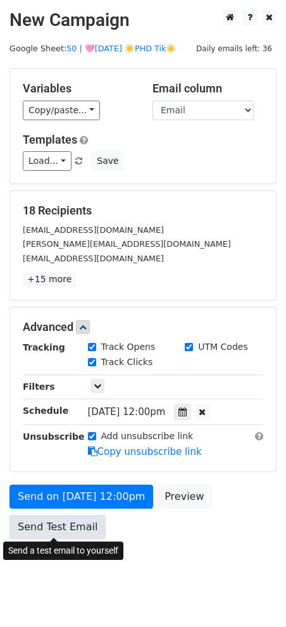
click at [47, 528] on link "Send Test Email" at bounding box center [57, 527] width 96 height 24
